Goal: Information Seeking & Learning: Find specific fact

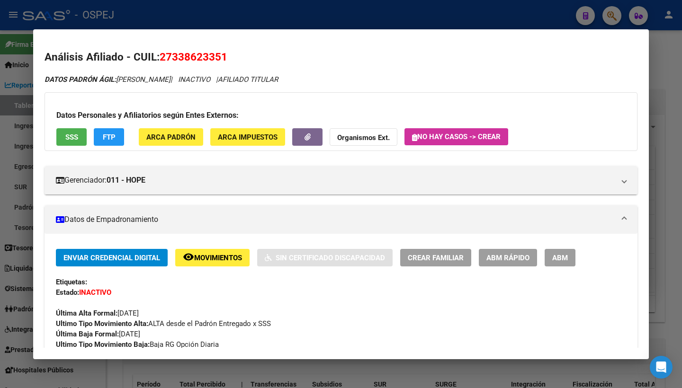
scroll to position [895, 0]
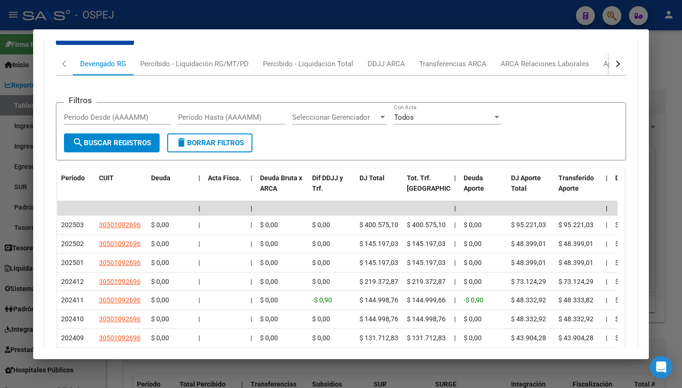
click at [193, 18] on div at bounding box center [341, 194] width 682 height 388
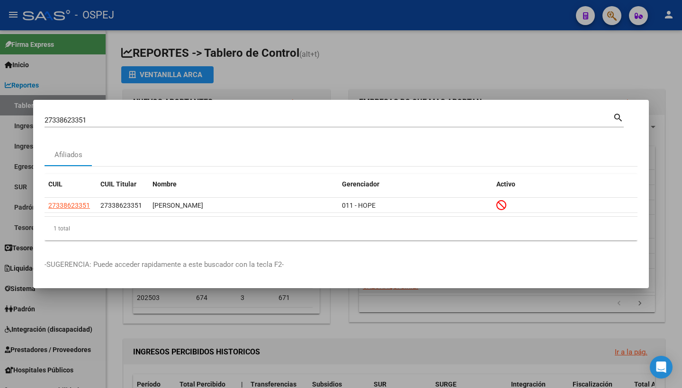
click at [193, 18] on div at bounding box center [341, 194] width 682 height 388
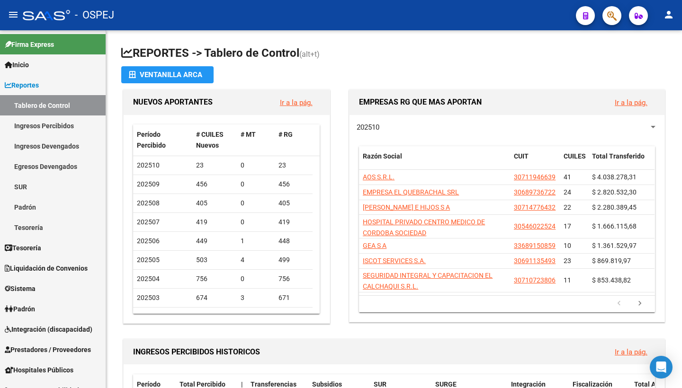
click at [193, 18] on div "- OSPEJ" at bounding box center [295, 15] width 545 height 21
click at [26, 63] on span "Inicio" at bounding box center [17, 65] width 24 height 10
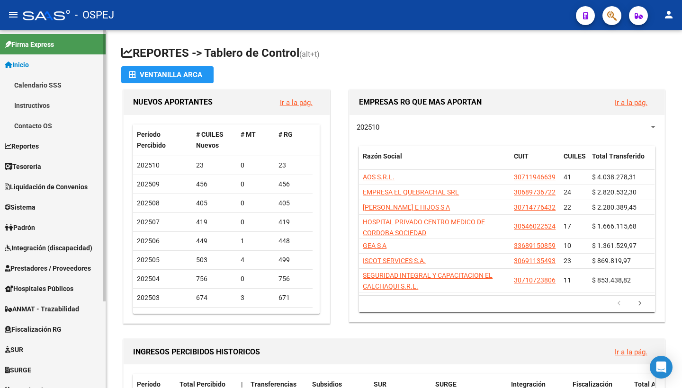
click at [27, 63] on span "Inicio" at bounding box center [17, 65] width 24 height 10
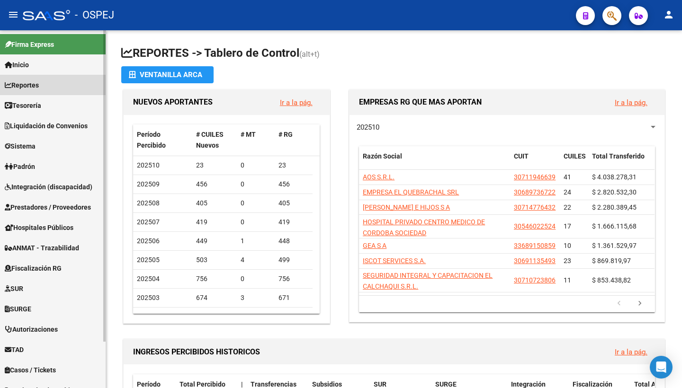
click at [36, 87] on span "Reportes" at bounding box center [22, 85] width 34 height 10
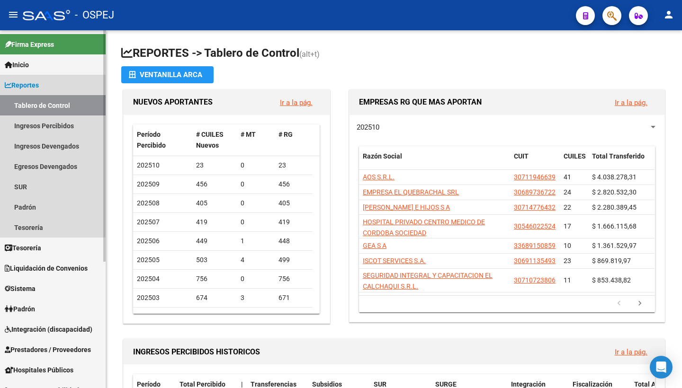
click at [41, 110] on link "Tablero de Control" at bounding box center [53, 105] width 106 height 20
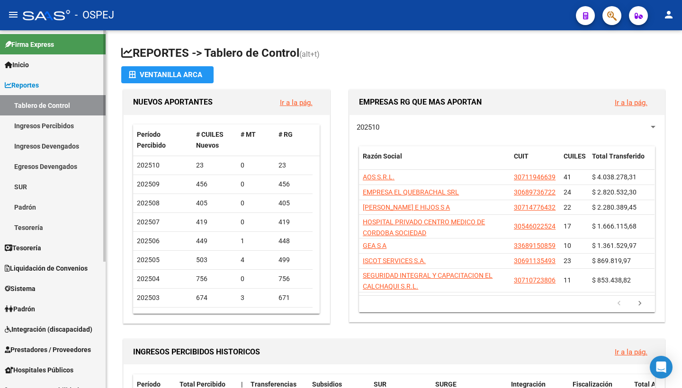
click at [40, 123] on link "Ingresos Percibidos" at bounding box center [53, 126] width 106 height 20
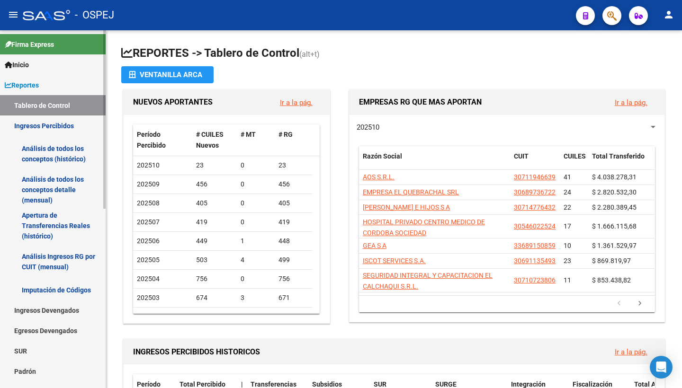
click at [40, 122] on link "Ingresos Percibidos" at bounding box center [53, 126] width 106 height 20
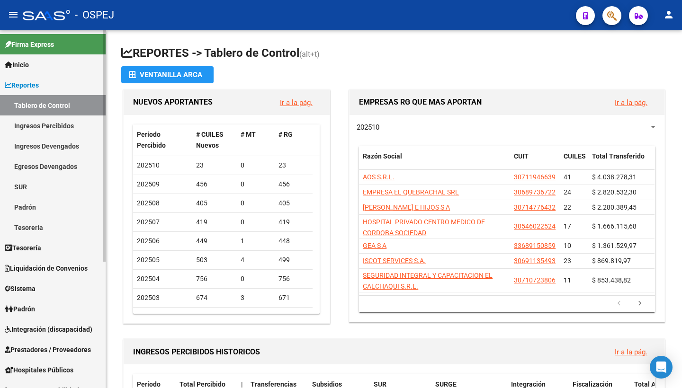
click at [45, 148] on link "Ingresos Devengados" at bounding box center [53, 146] width 106 height 20
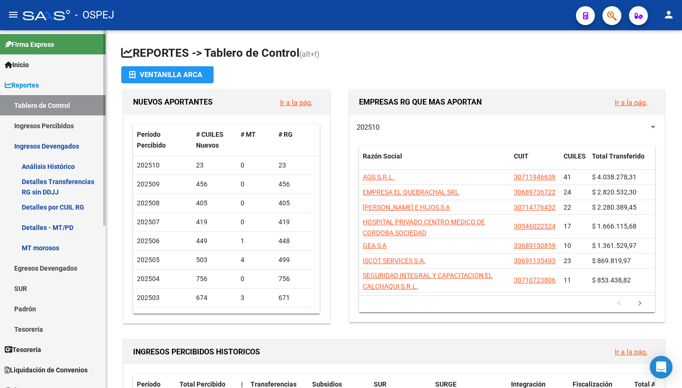
click at [45, 145] on link "Ingresos Devengados" at bounding box center [53, 146] width 106 height 20
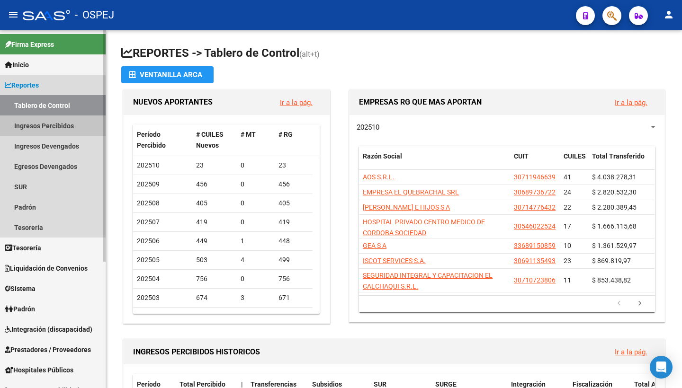
click at [51, 132] on link "Ingresos Percibidos" at bounding box center [53, 126] width 106 height 20
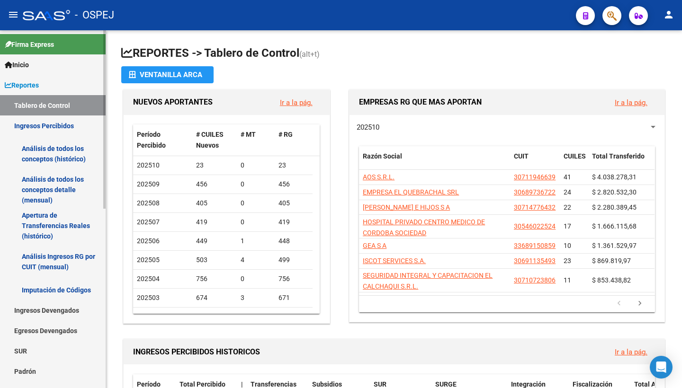
click at [55, 184] on link "Análisis de todos los conceptos detalle (mensual)" at bounding box center [53, 190] width 106 height 36
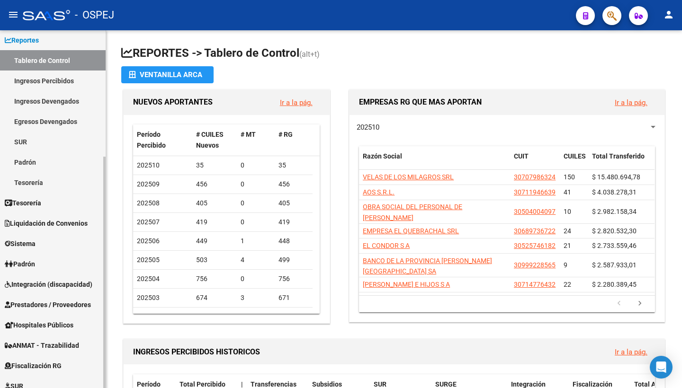
scroll to position [45, 0]
click at [34, 264] on span "Padrón" at bounding box center [20, 263] width 30 height 10
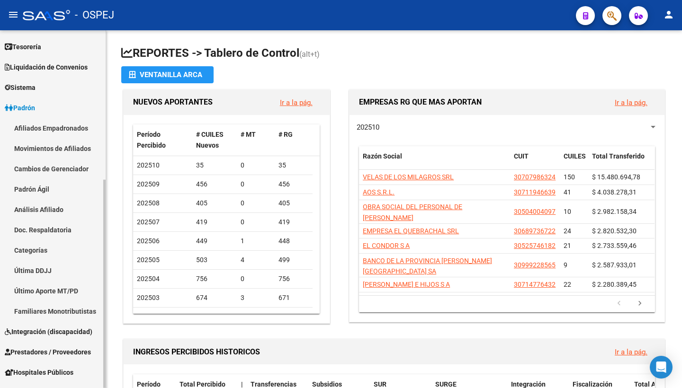
scroll to position [61, 0]
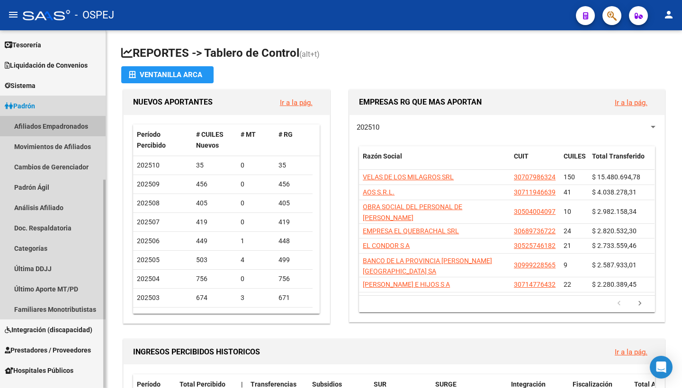
click at [44, 130] on link "Afiliados Empadronados" at bounding box center [53, 126] width 106 height 20
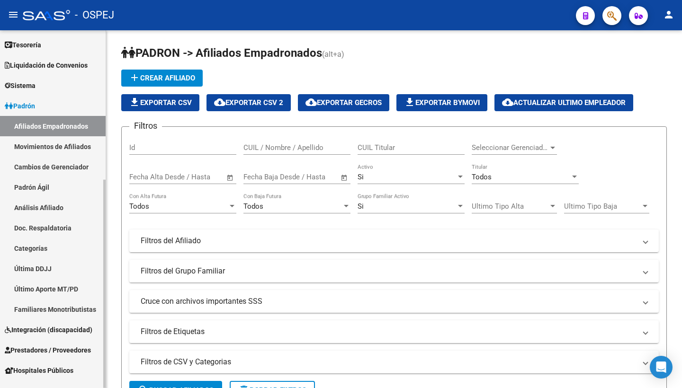
click at [77, 145] on link "Movimientos de Afiliados" at bounding box center [53, 146] width 106 height 20
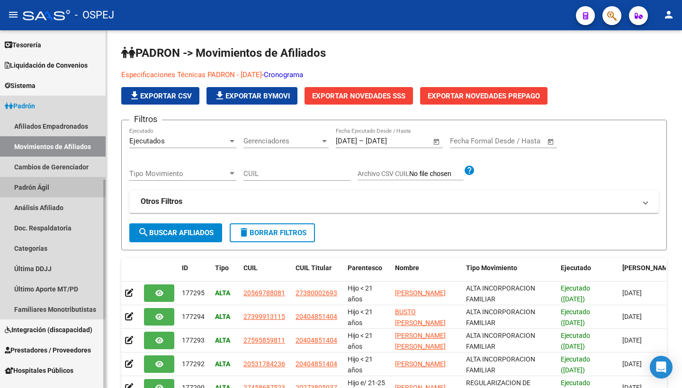
click at [39, 191] on link "Padrón Ágil" at bounding box center [53, 187] width 106 height 20
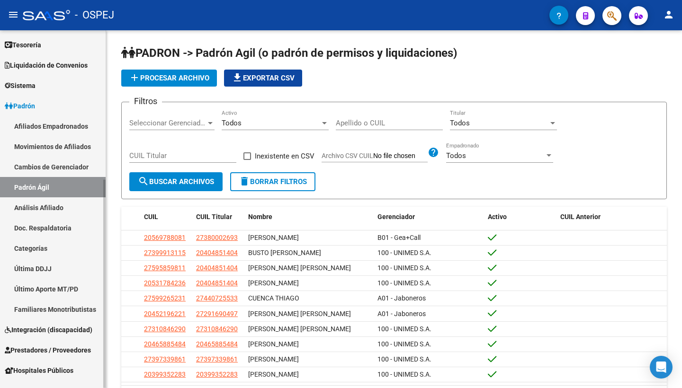
click at [70, 132] on link "Afiliados Empadronados" at bounding box center [53, 126] width 106 height 20
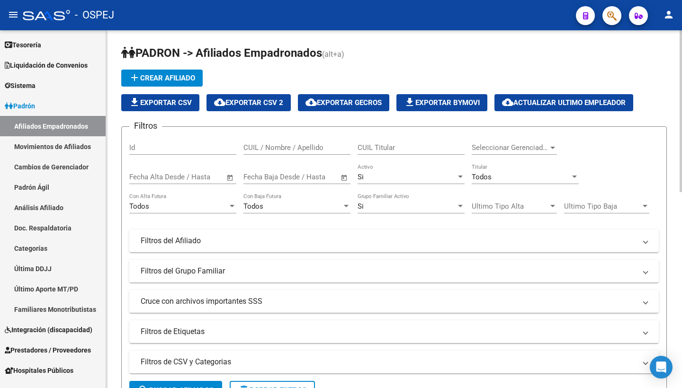
scroll to position [0, 0]
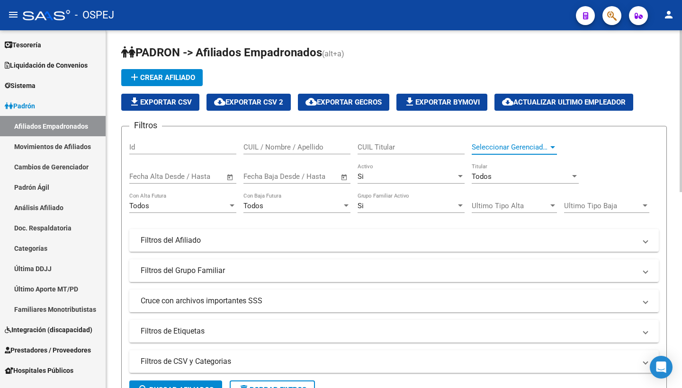
click at [508, 149] on span "Seleccionar Gerenciador" at bounding box center [510, 147] width 77 height 9
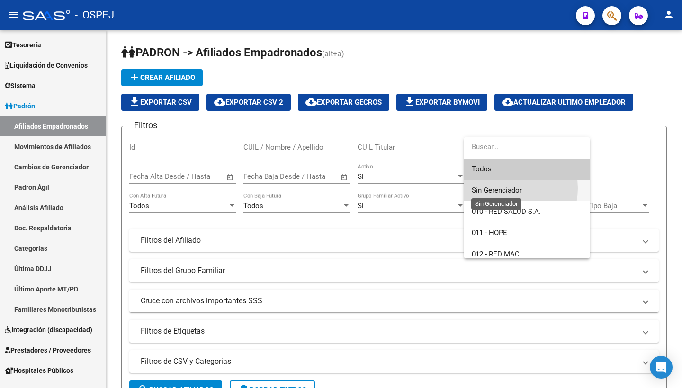
click at [499, 188] on span "Sin Gerenciador" at bounding box center [497, 190] width 50 height 9
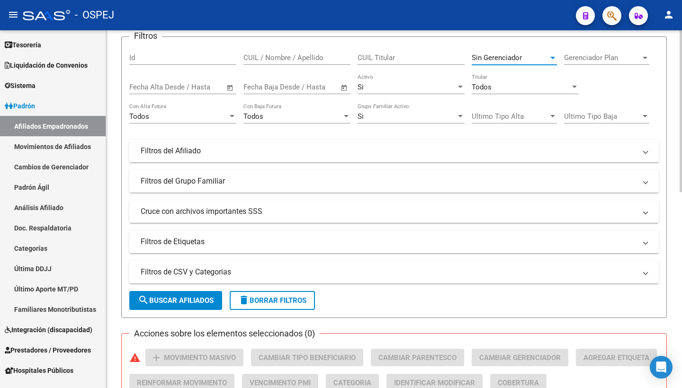
scroll to position [123, 0]
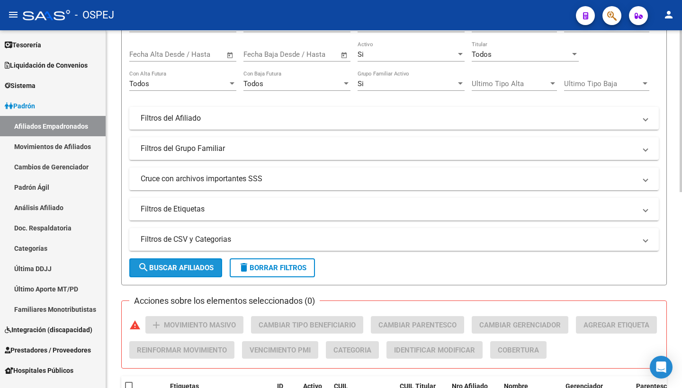
click at [178, 275] on button "search Buscar Afiliados" at bounding box center [175, 267] width 93 height 19
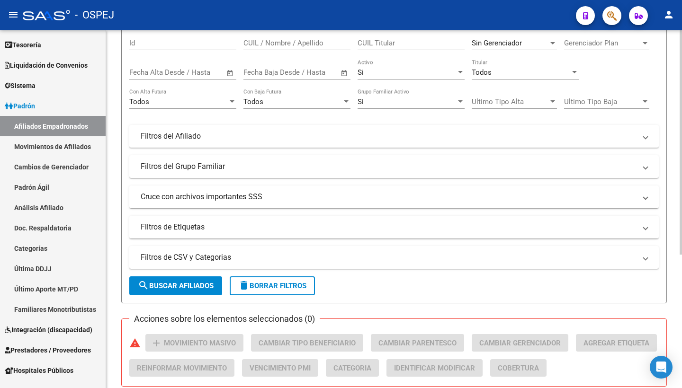
scroll to position [53, 0]
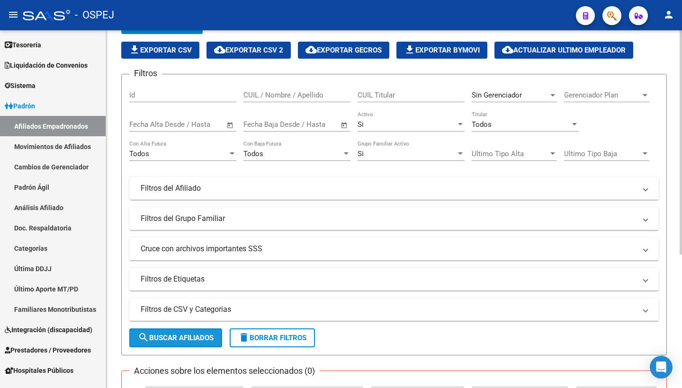
click at [183, 345] on button "search Buscar Afiliados" at bounding box center [175, 338] width 93 height 19
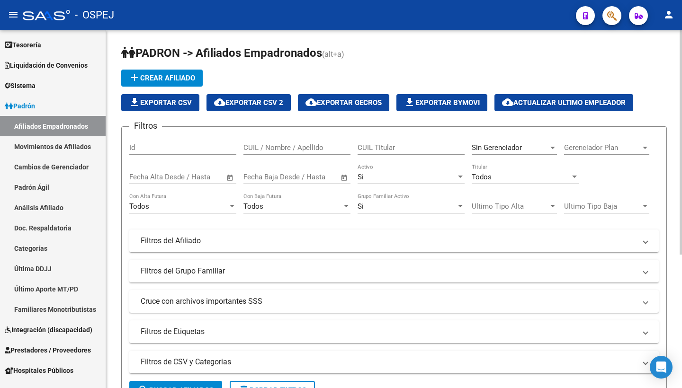
scroll to position [0, 0]
click at [30, 187] on link "Padrón Ágil" at bounding box center [53, 187] width 106 height 20
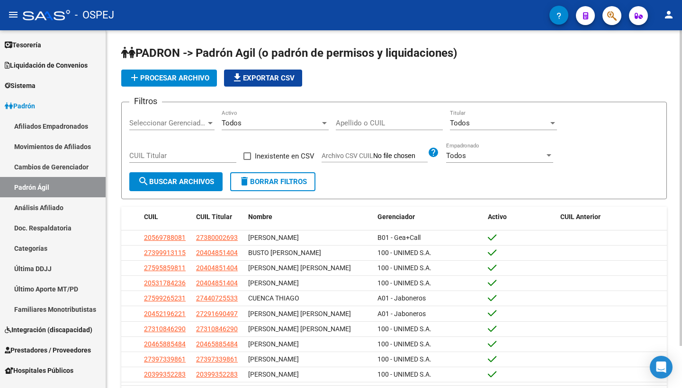
click at [484, 121] on div "Todos" at bounding box center [499, 123] width 98 height 9
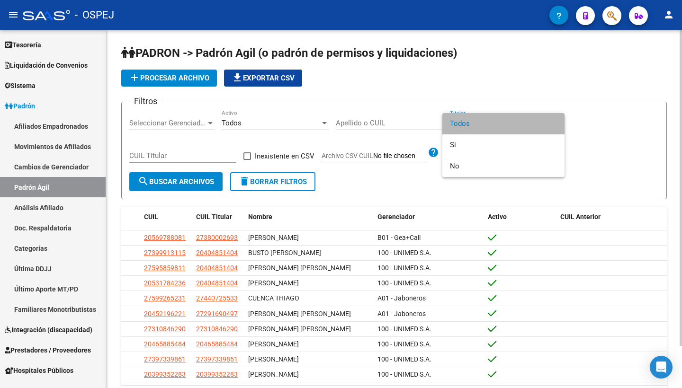
click at [484, 121] on span "Todos" at bounding box center [503, 123] width 107 height 21
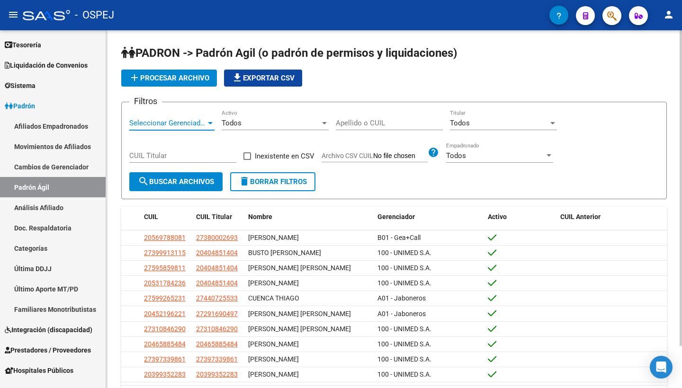
click at [180, 125] on span "Seleccionar Gerenciador" at bounding box center [167, 123] width 77 height 9
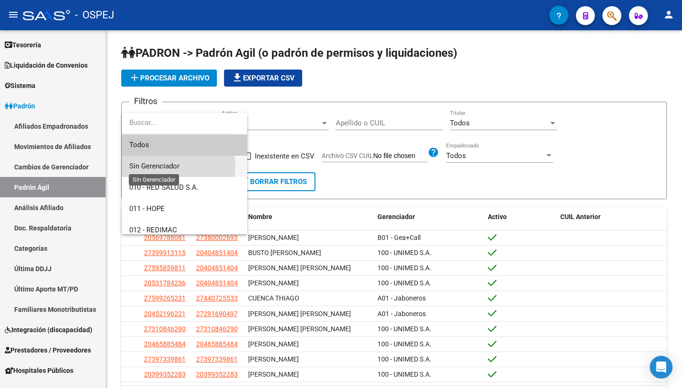
click at [170, 167] on span "Sin Gerenciador" at bounding box center [154, 166] width 50 height 9
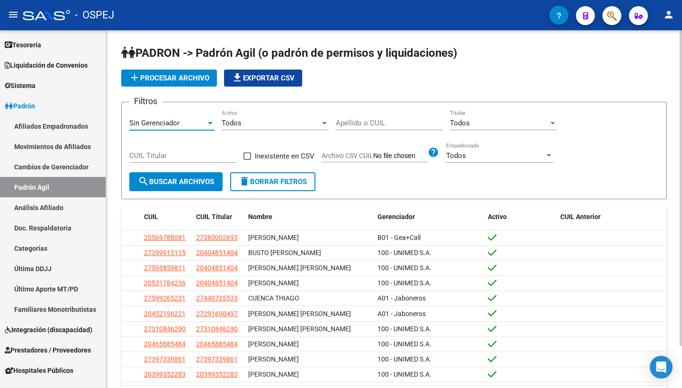
click at [167, 178] on span "search Buscar Archivos" at bounding box center [176, 182] width 76 height 9
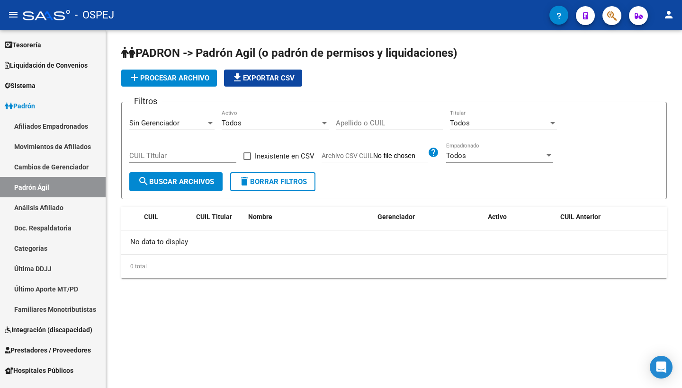
click at [165, 179] on span "search Buscar Archivos" at bounding box center [176, 182] width 76 height 9
click at [177, 125] on span "Sin Gerenciador" at bounding box center [154, 123] width 50 height 9
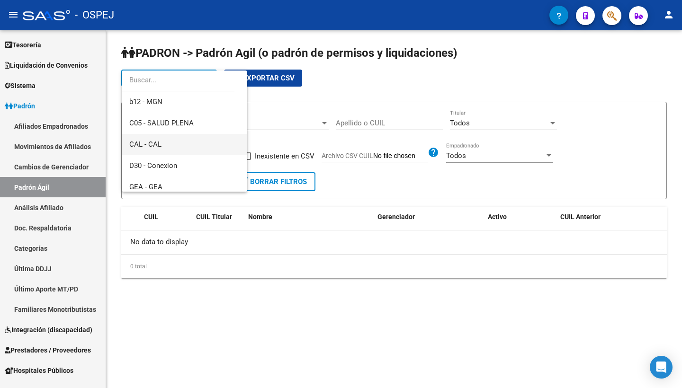
scroll to position [180, 0]
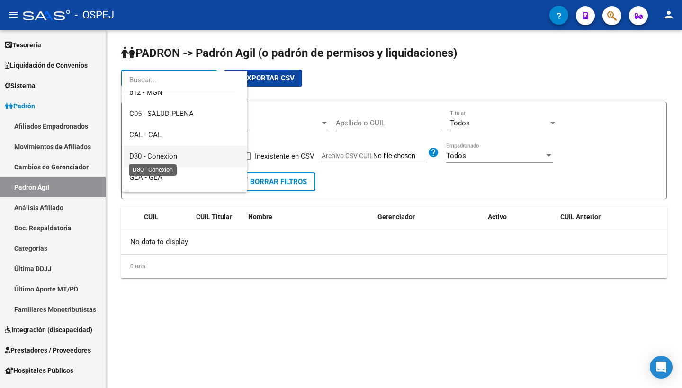
click at [168, 155] on span "D30 - Conexion" at bounding box center [153, 156] width 48 height 9
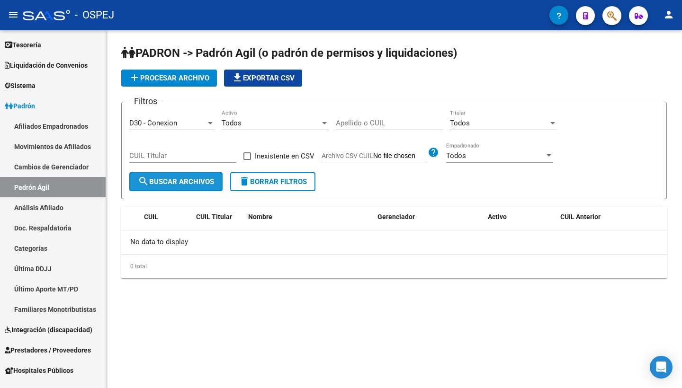
click at [164, 179] on span "search Buscar Archivos" at bounding box center [176, 182] width 76 height 9
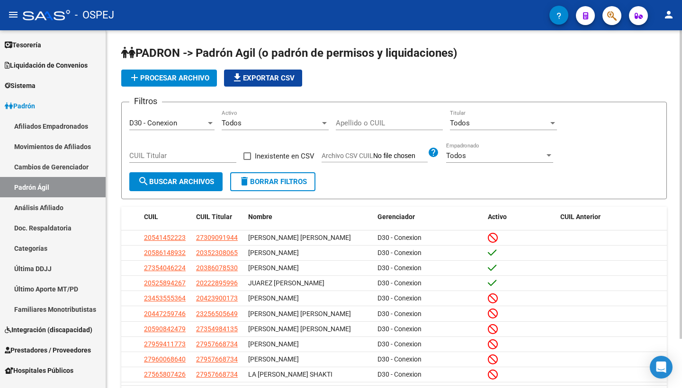
scroll to position [0, 0]
click at [495, 117] on div "Todos Titular" at bounding box center [503, 120] width 107 height 20
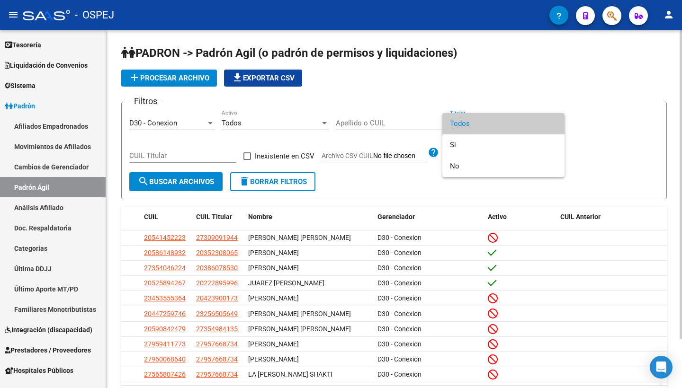
click at [495, 117] on span "Todos" at bounding box center [503, 123] width 107 height 21
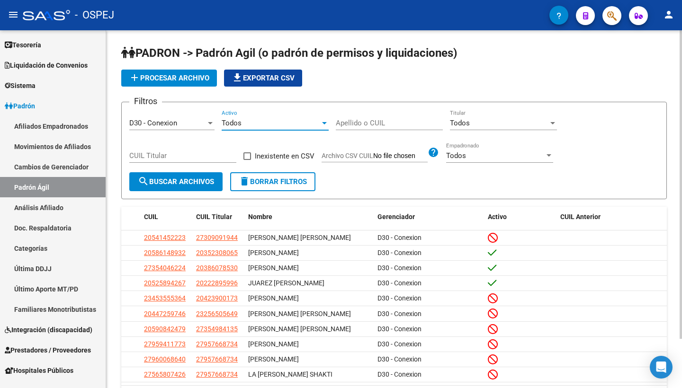
click at [233, 125] on span "Todos" at bounding box center [232, 123] width 20 height 9
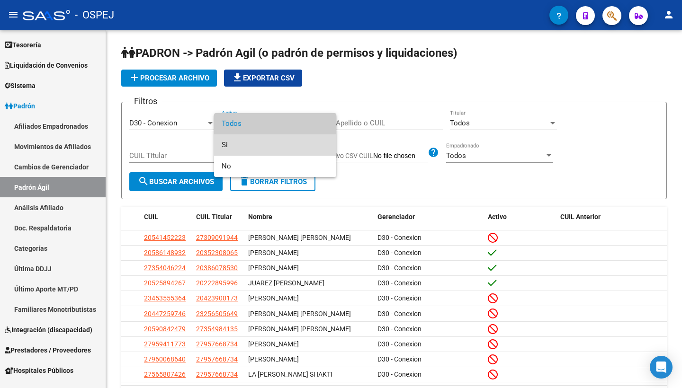
click at [230, 145] on span "Si" at bounding box center [275, 144] width 107 height 21
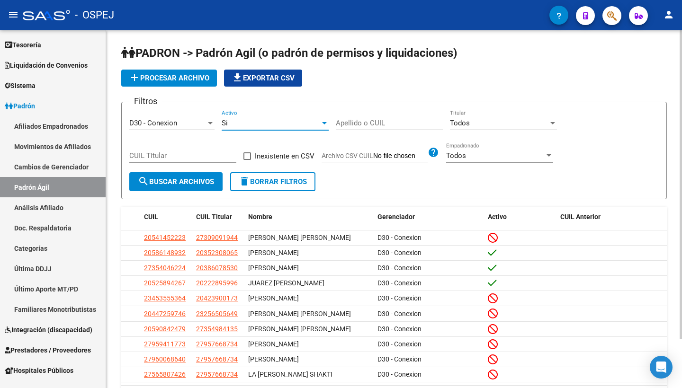
click at [179, 187] on button "search Buscar Archivos" at bounding box center [175, 181] width 93 height 19
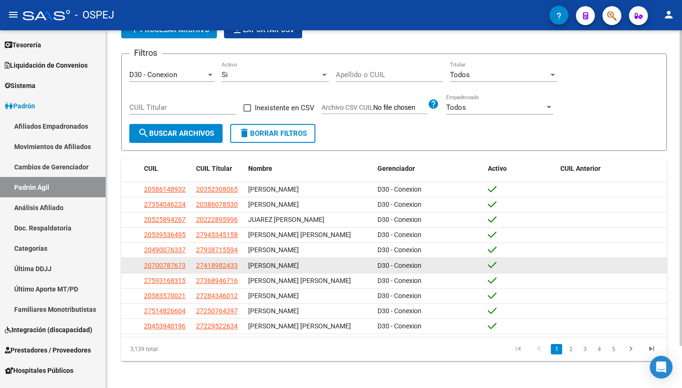
scroll to position [48, 0]
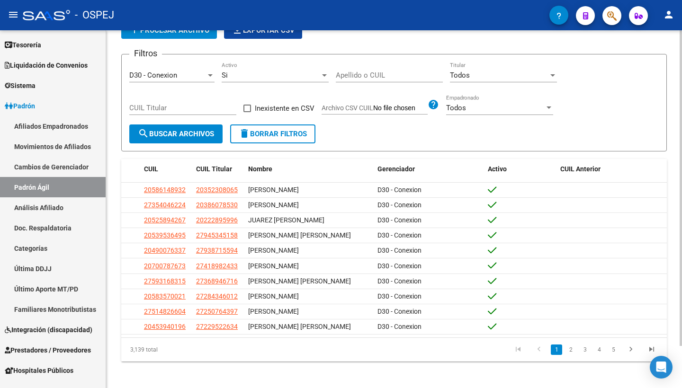
click at [187, 80] on div "D30 - Conexion" at bounding box center [167, 75] width 77 height 9
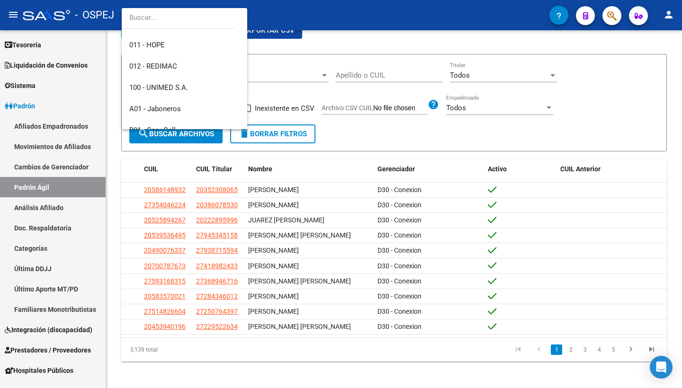
scroll to position [83, 0]
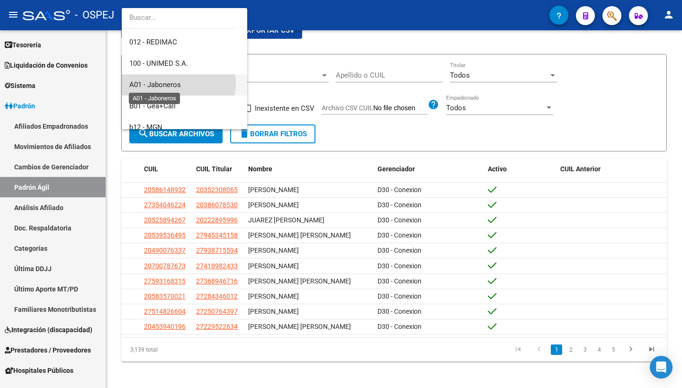
click at [170, 82] on span "A01 - Jaboneros" at bounding box center [155, 84] width 52 height 9
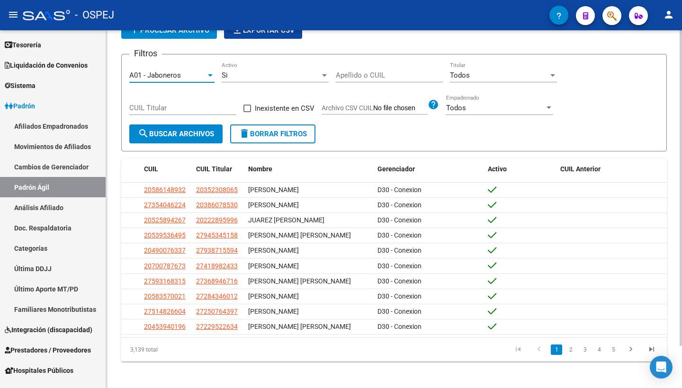
click at [175, 134] on span "search Buscar Archivos" at bounding box center [176, 134] width 76 height 9
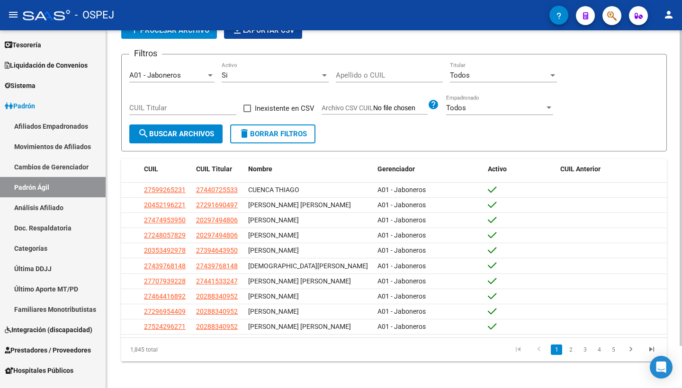
scroll to position [0, 0]
click at [174, 73] on span "A01 - Jaboneros" at bounding box center [155, 75] width 52 height 9
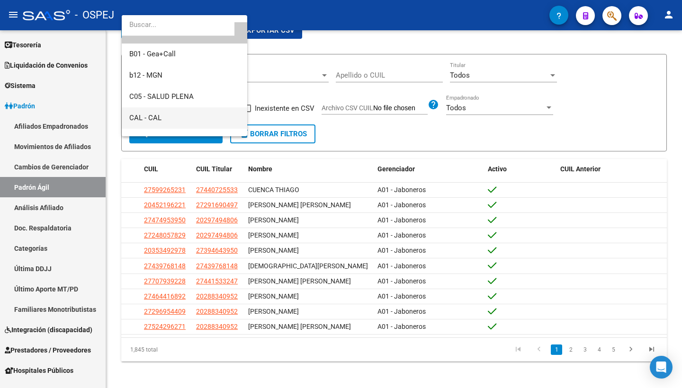
scroll to position [125, 0]
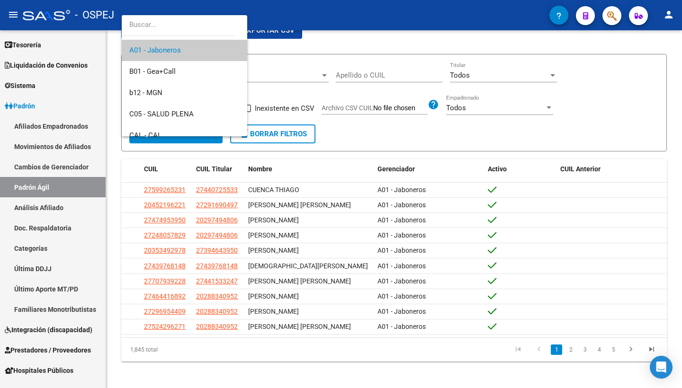
click at [169, 54] on span "A01 - Jaboneros" at bounding box center [155, 50] width 52 height 9
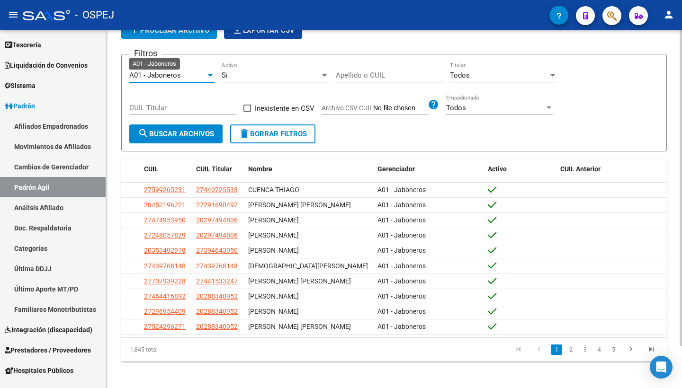
click at [161, 133] on span "search Buscar Archivos" at bounding box center [176, 134] width 76 height 9
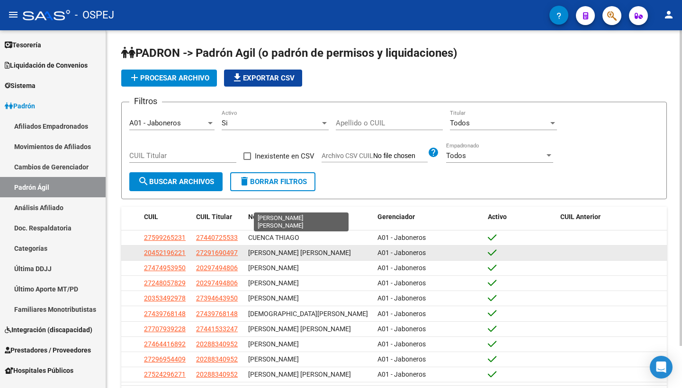
scroll to position [0, 0]
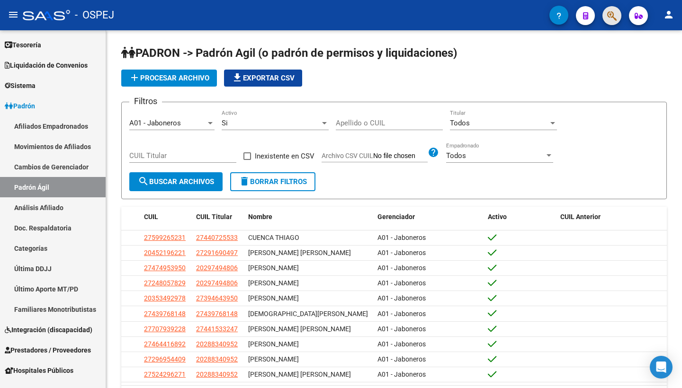
click at [610, 22] on span "button" at bounding box center [611, 15] width 9 height 19
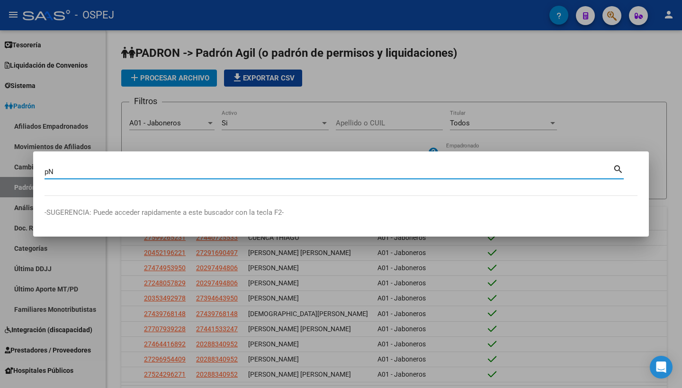
type input "p"
type input "MATERIA"
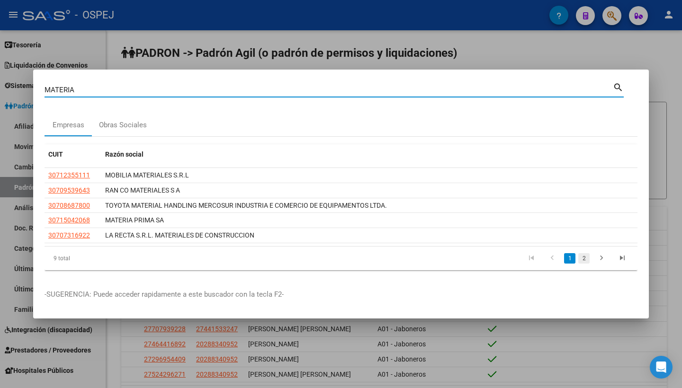
click at [582, 257] on link "2" at bounding box center [583, 258] width 11 height 10
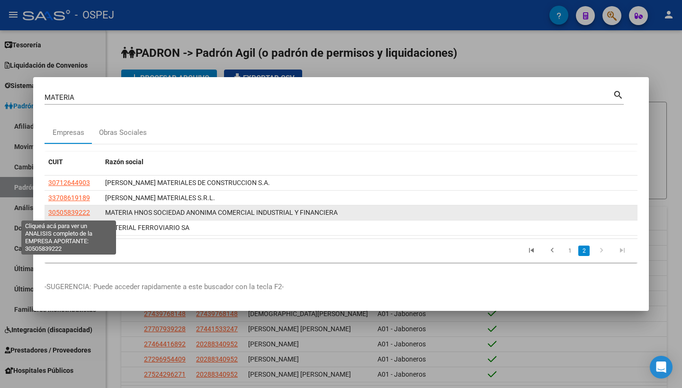
click at [66, 212] on span "30505839222" at bounding box center [69, 213] width 42 height 8
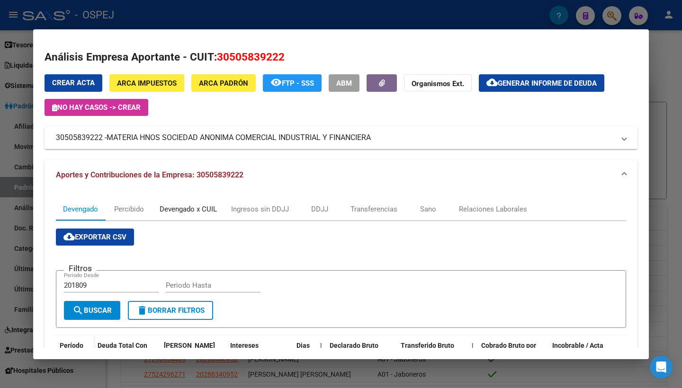
click at [183, 205] on div "Devengado x CUIL" at bounding box center [188, 209] width 57 height 10
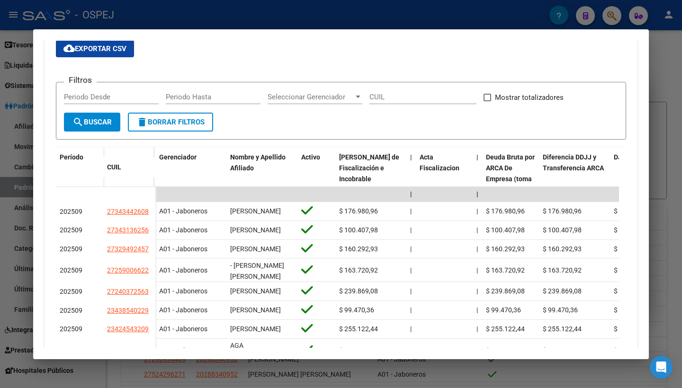
scroll to position [204, 0]
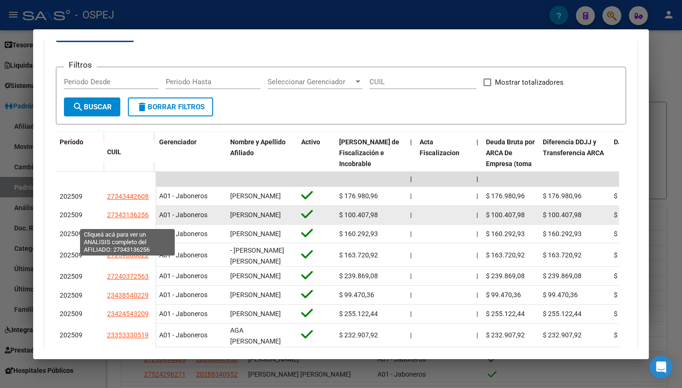
click at [129, 219] on span "27343136256" at bounding box center [128, 215] width 42 height 8
type textarea "27343136256"
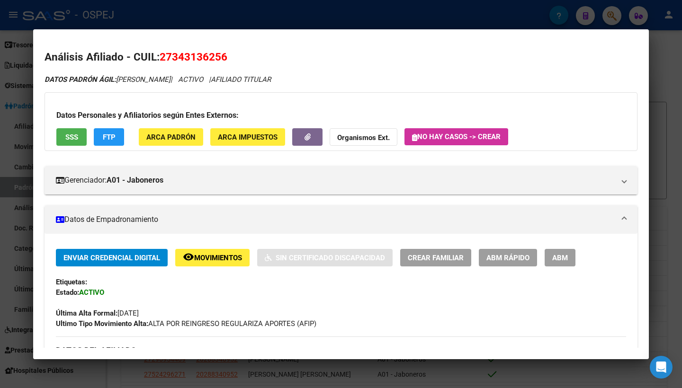
scroll to position [7, 0]
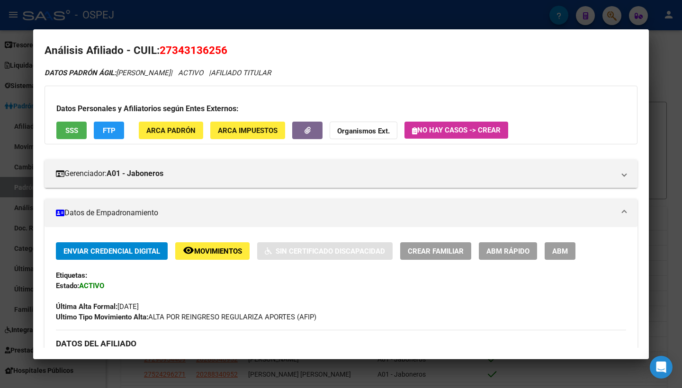
drag, startPoint x: 160, startPoint y: 49, endPoint x: 234, endPoint y: 50, distance: 74.3
click at [234, 50] on h2 "Análisis Afiliado - CUIL: 27343136256" at bounding box center [341, 51] width 593 height 16
copy h2 "Análisis Afiliado - CUIL: 27343136256"
click at [168, 12] on div at bounding box center [341, 194] width 682 height 388
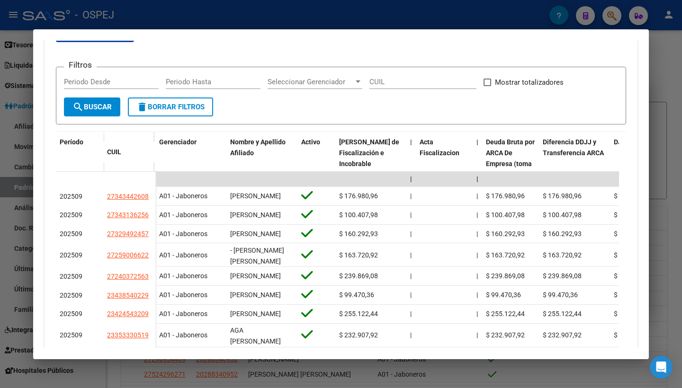
click at [168, 12] on div at bounding box center [341, 194] width 682 height 388
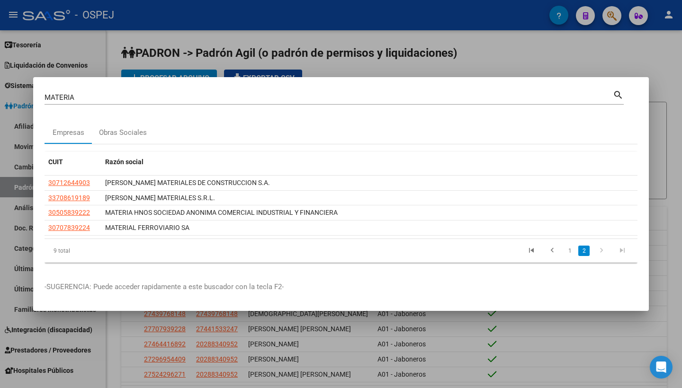
click at [195, 21] on div at bounding box center [341, 194] width 682 height 388
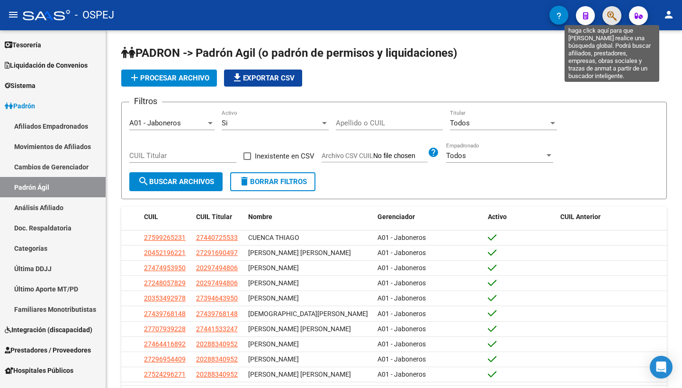
click at [616, 16] on icon "button" at bounding box center [611, 15] width 9 height 11
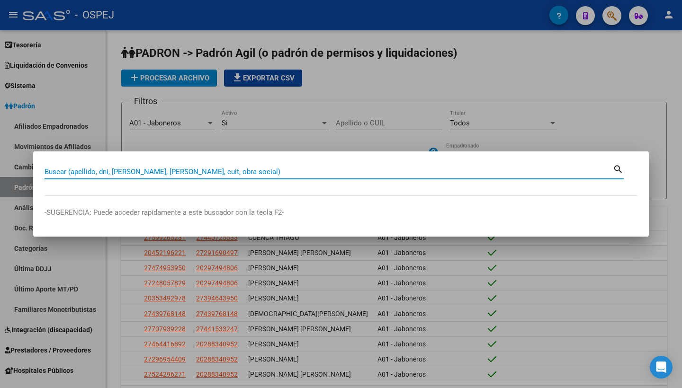
paste input "27343136256"
type input "27343136256"
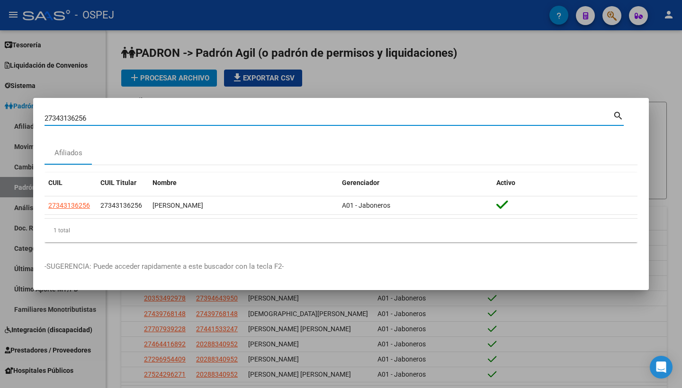
click at [355, 82] on div at bounding box center [341, 194] width 682 height 388
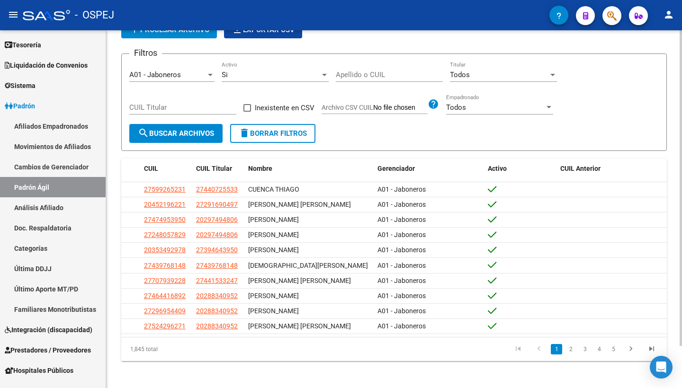
scroll to position [48, 0]
